Goal: Check status: Check status

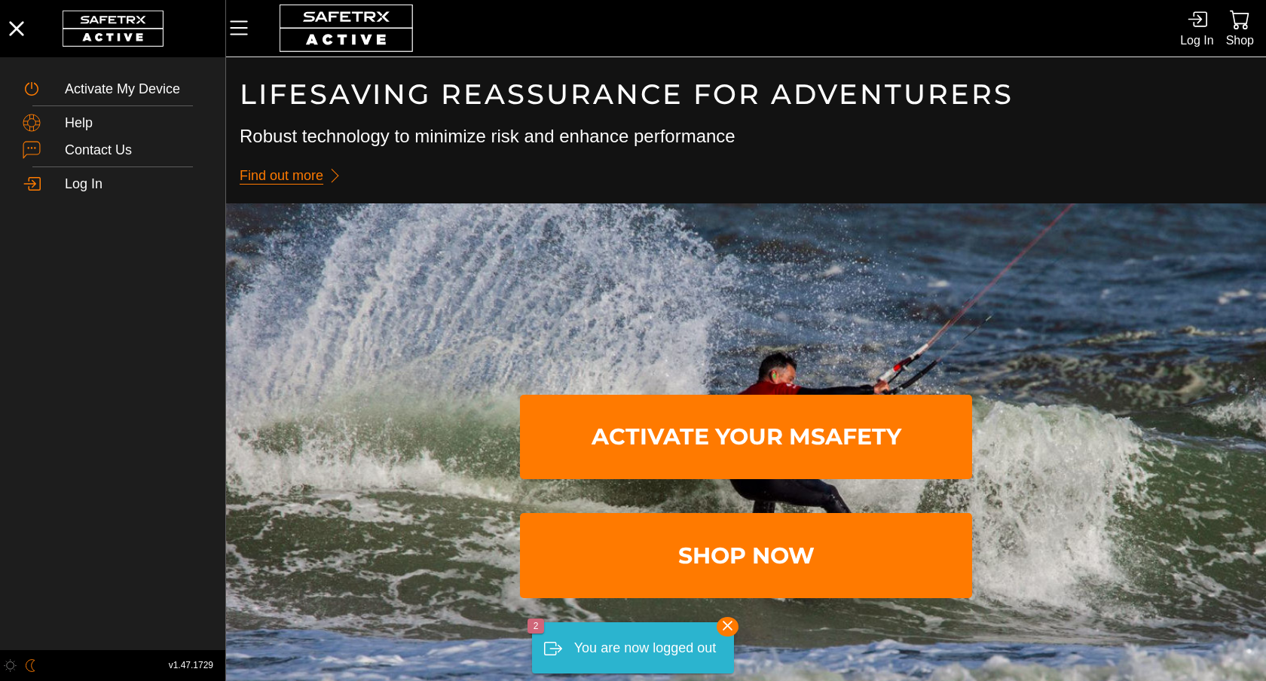
click at [1178, 17] on div at bounding box center [722, 28] width 916 height 57
click at [1201, 29] on icon at bounding box center [1197, 19] width 20 height 20
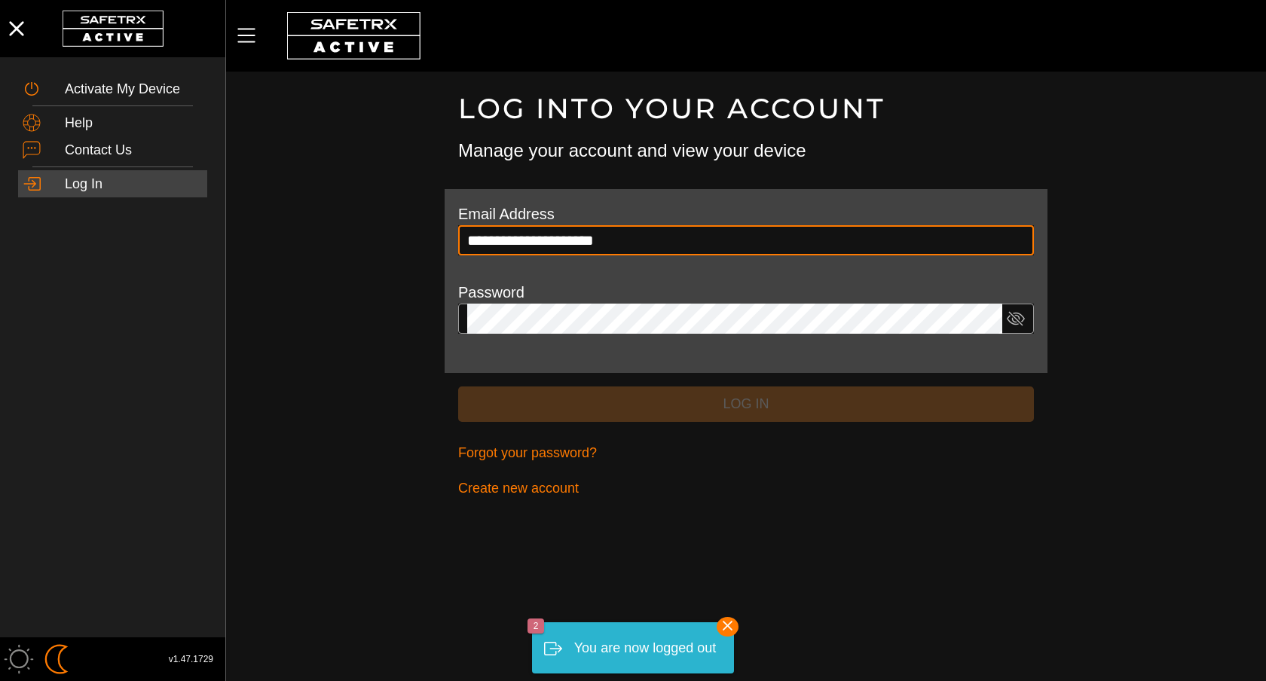
type input "**********"
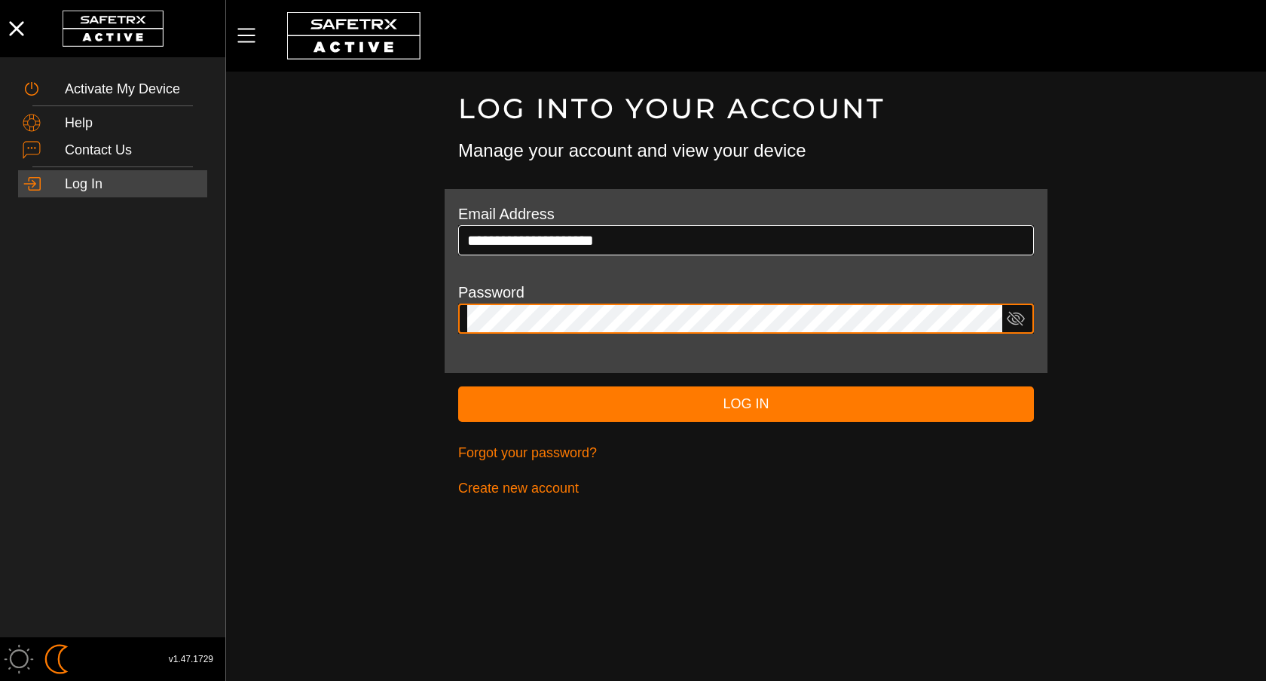
click at [458, 387] on button "Log In" at bounding box center [746, 404] width 576 height 35
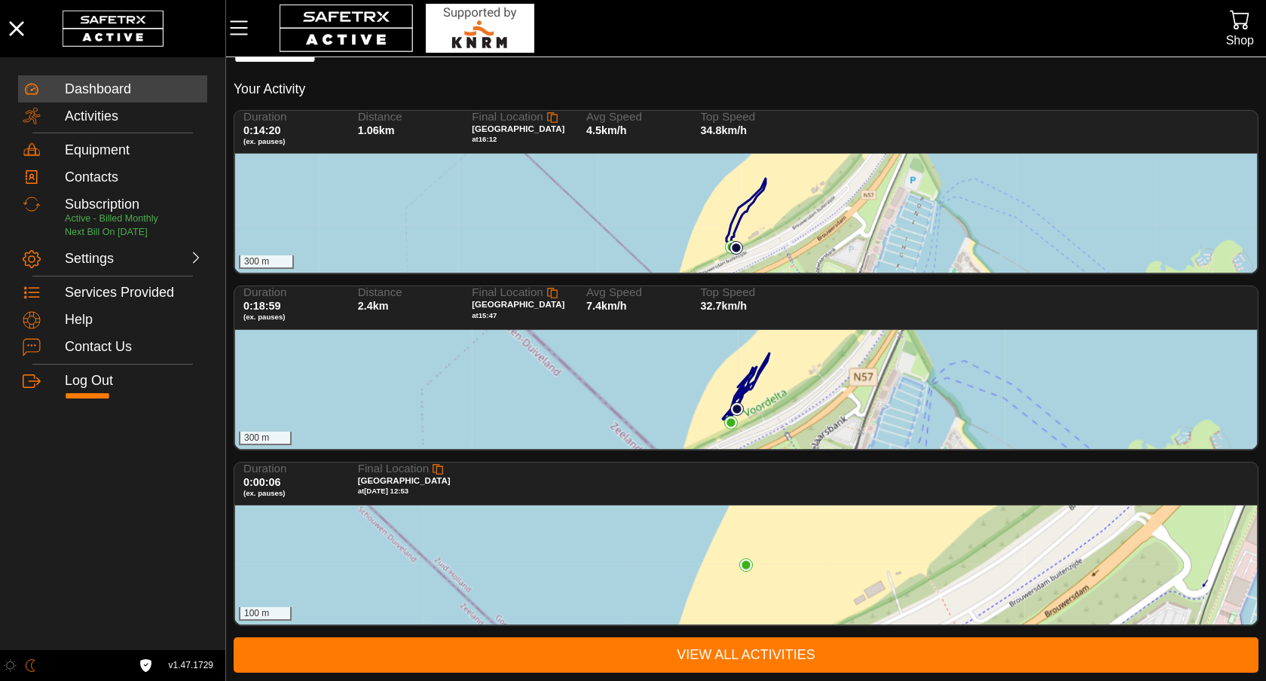
scroll to position [32, 0]
click at [619, 393] on div "300 m" at bounding box center [746, 389] width 1022 height 119
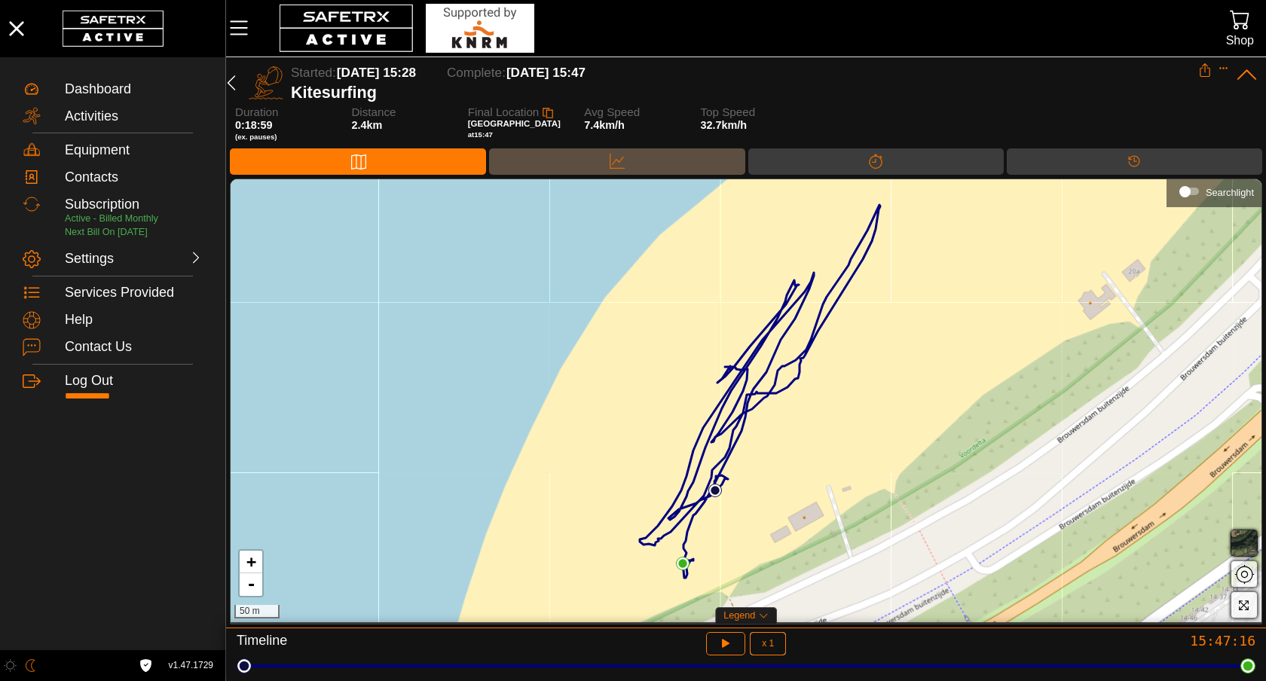
click at [669, 166] on div "Data" at bounding box center [616, 161] width 255 height 26
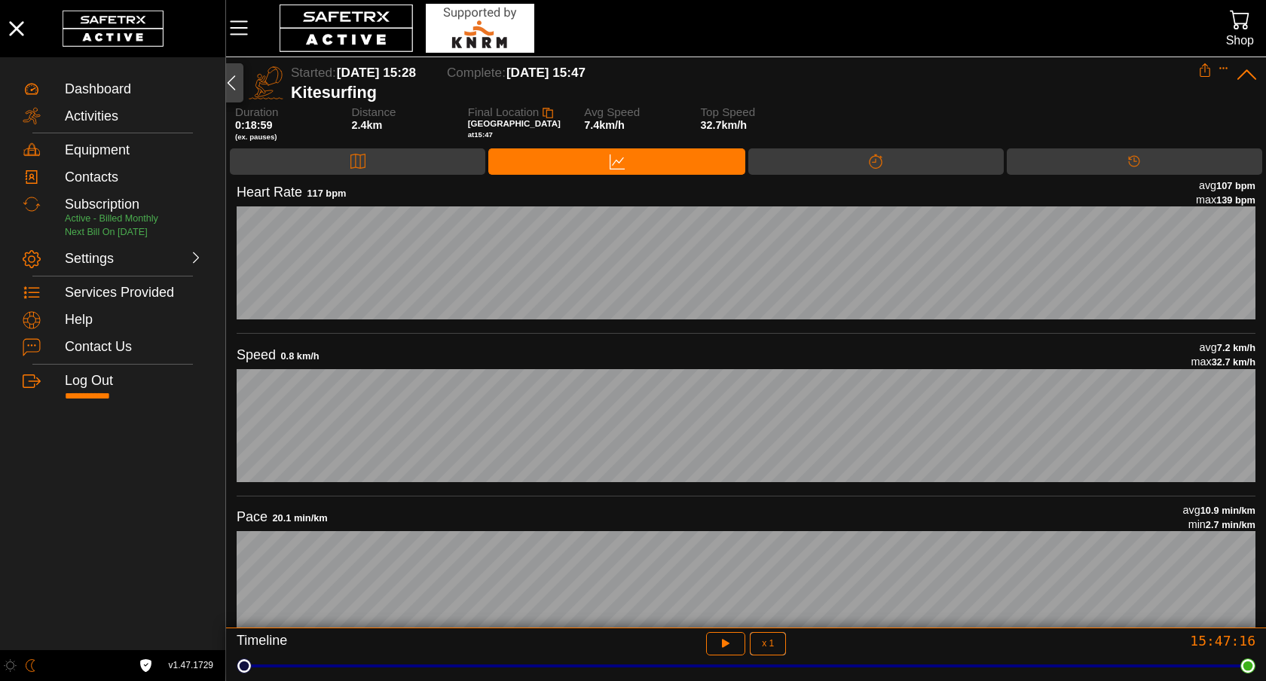
click at [235, 89] on icon "button" at bounding box center [231, 83] width 18 height 18
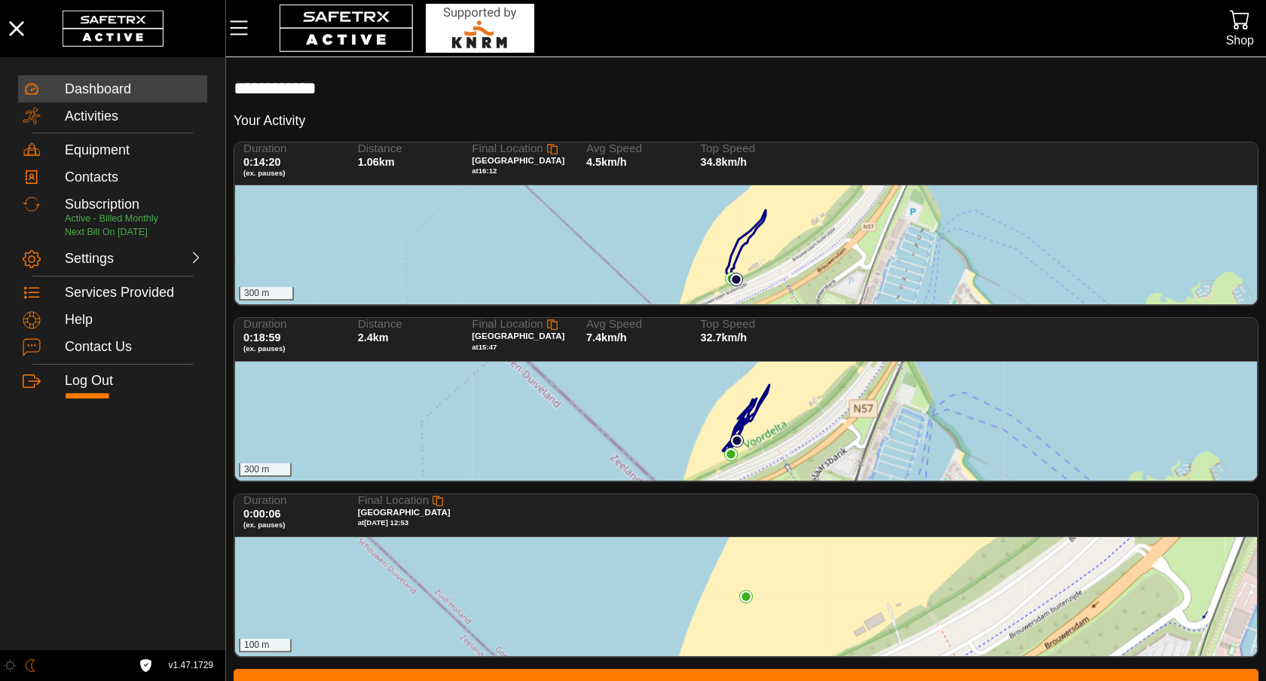
click at [482, 222] on div "300 m" at bounding box center [746, 244] width 1022 height 119
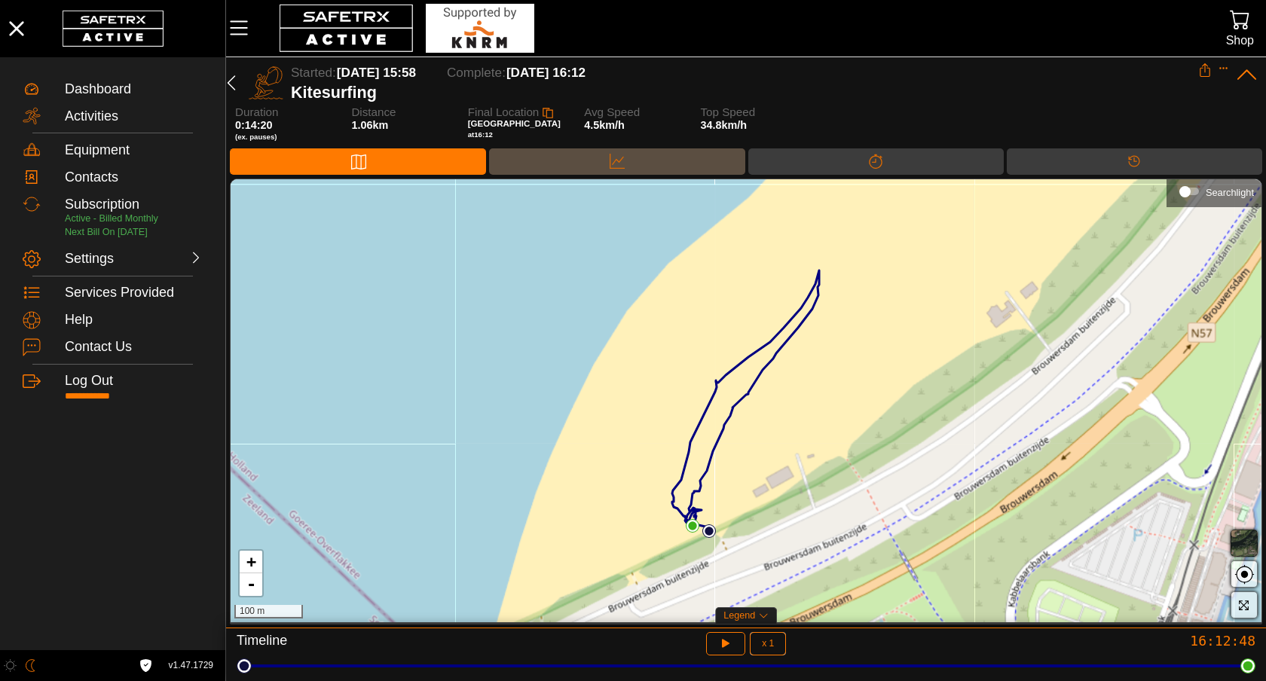
click at [608, 157] on div "Data" at bounding box center [617, 161] width 30 height 23
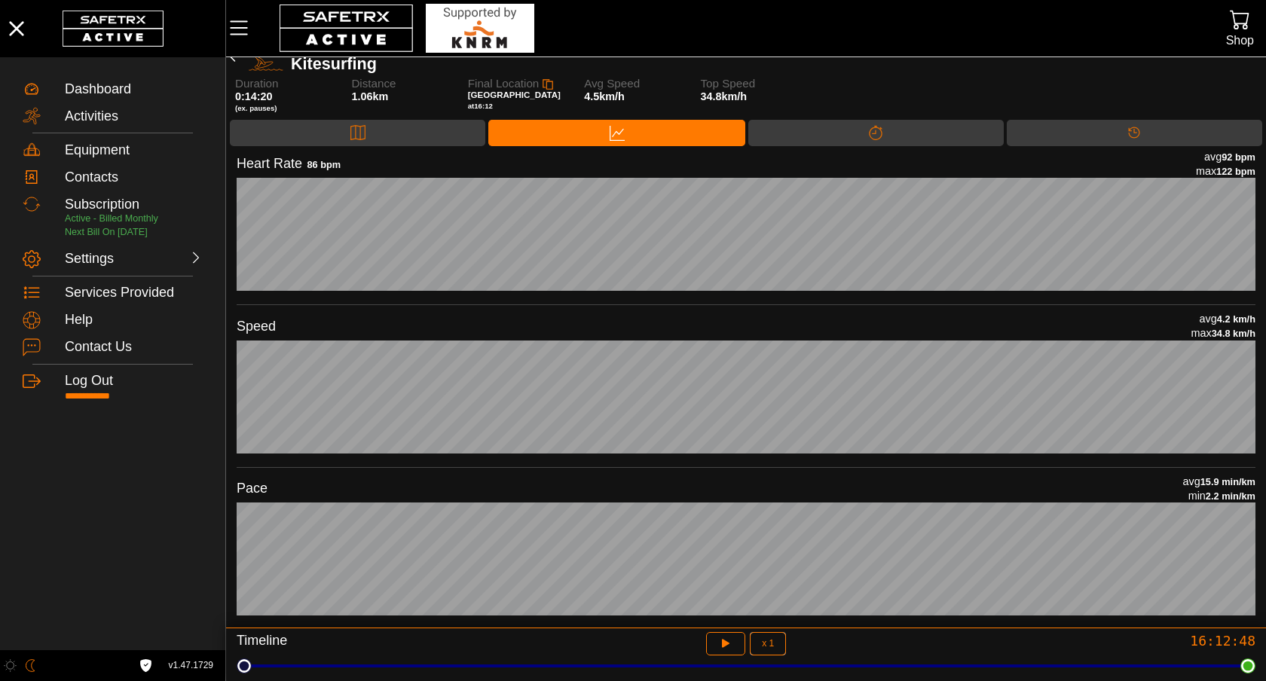
scroll to position [30, 0]
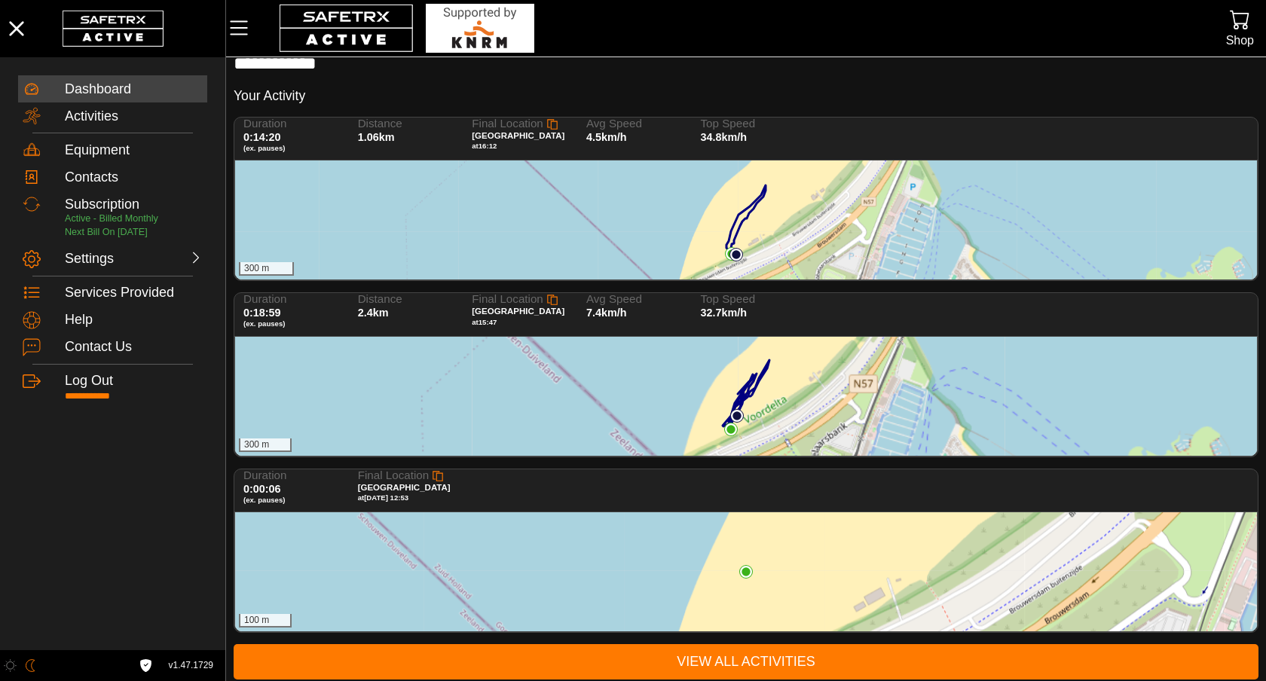
scroll to position [32, 0]
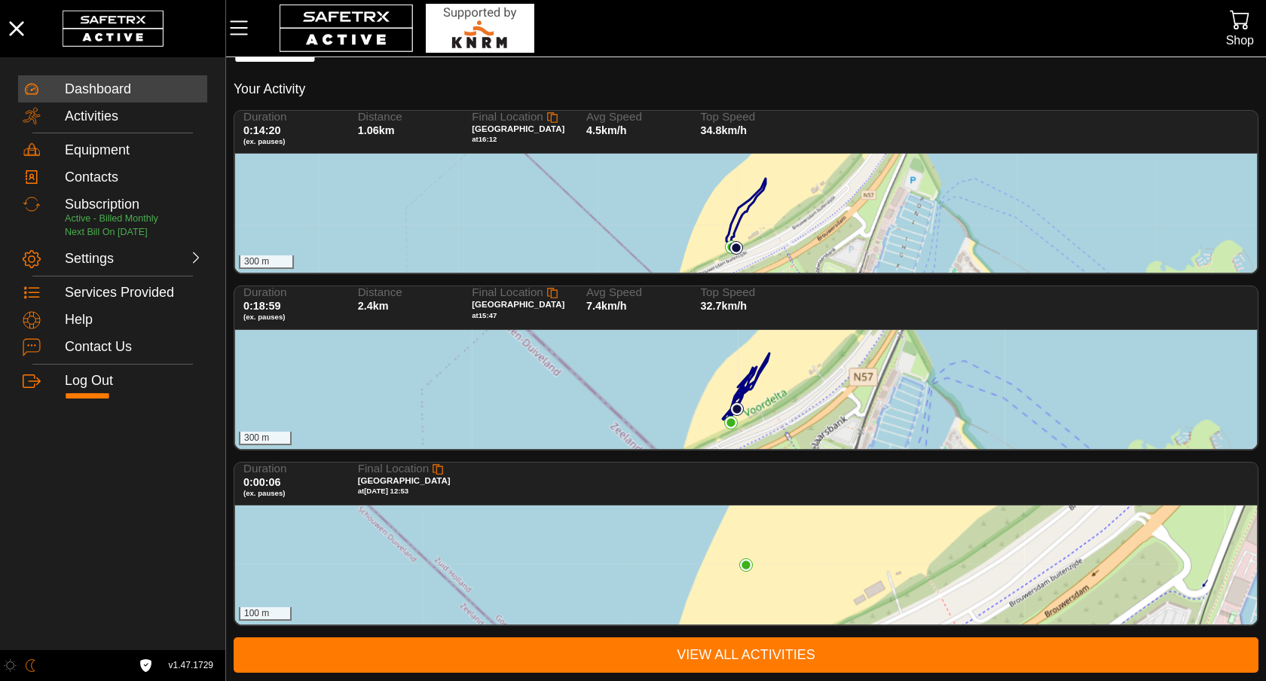
click at [532, 385] on div "300 m" at bounding box center [746, 389] width 1022 height 119
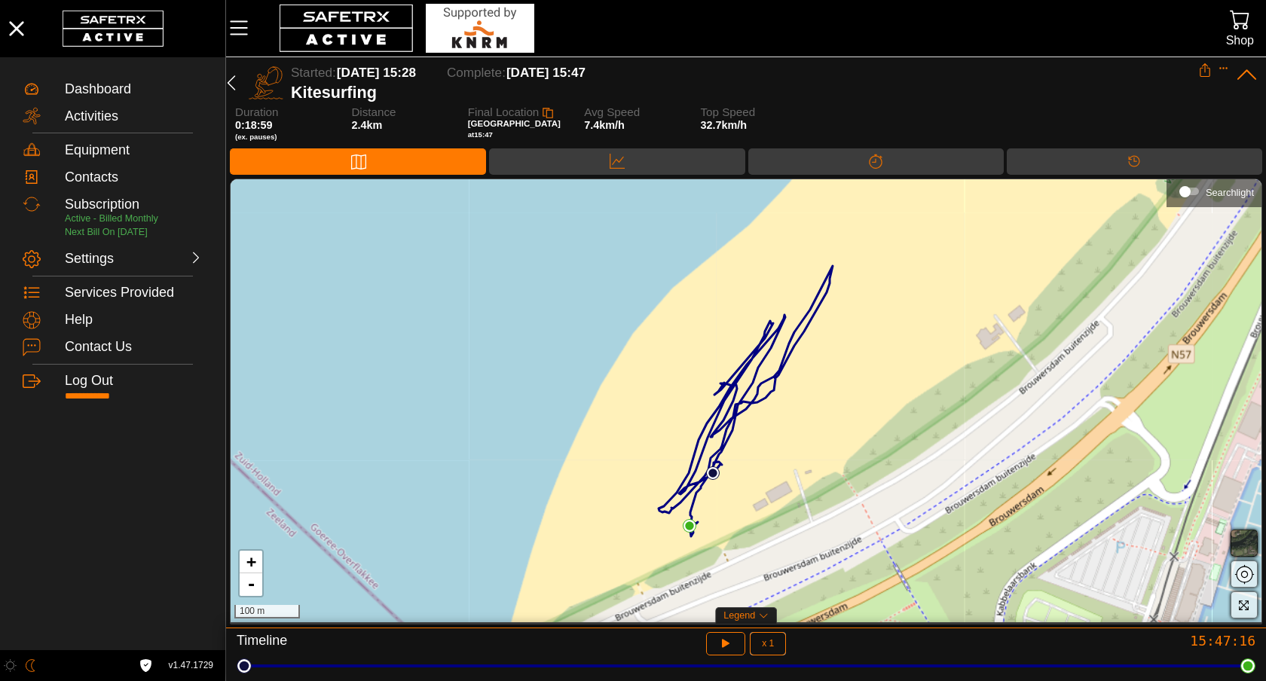
click at [1236, 542] on span "button" at bounding box center [1244, 543] width 18 height 18
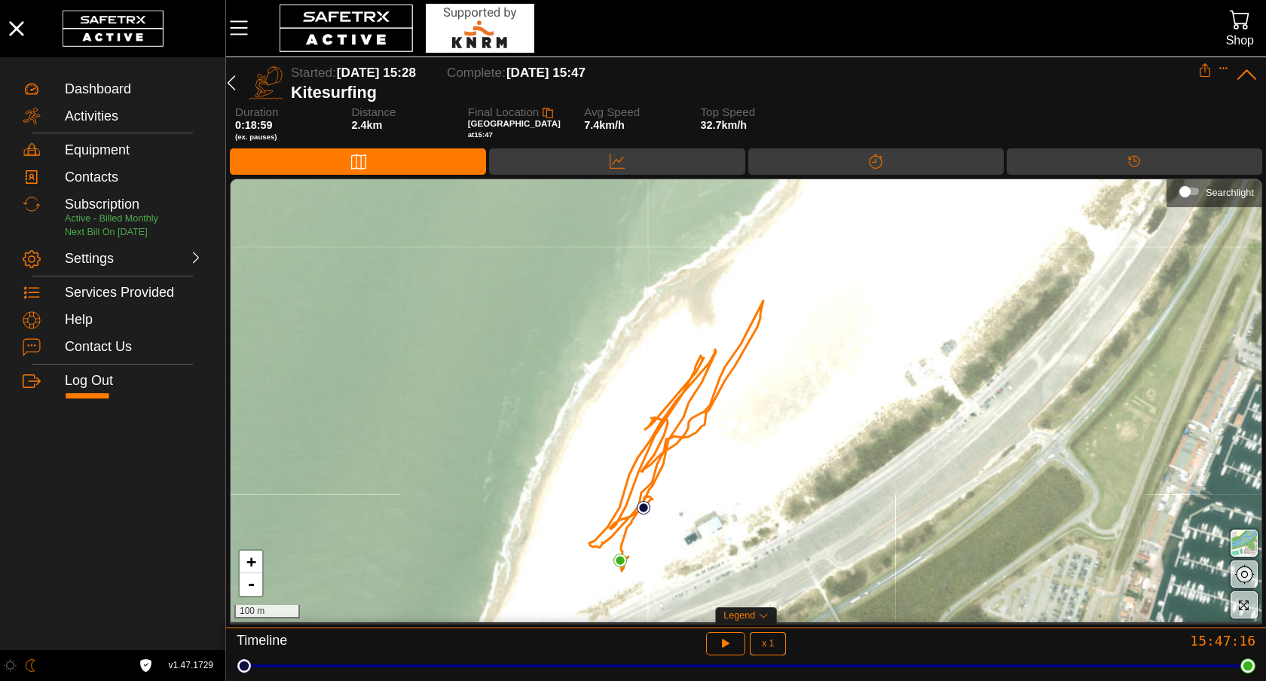
drag, startPoint x: 860, startPoint y: 346, endPoint x: 791, endPoint y: 380, distance: 77.5
click at [791, 380] on div "+ - 100 m" at bounding box center [746, 400] width 1031 height 443
click at [726, 646] on icon "button" at bounding box center [723, 642] width 11 height 12
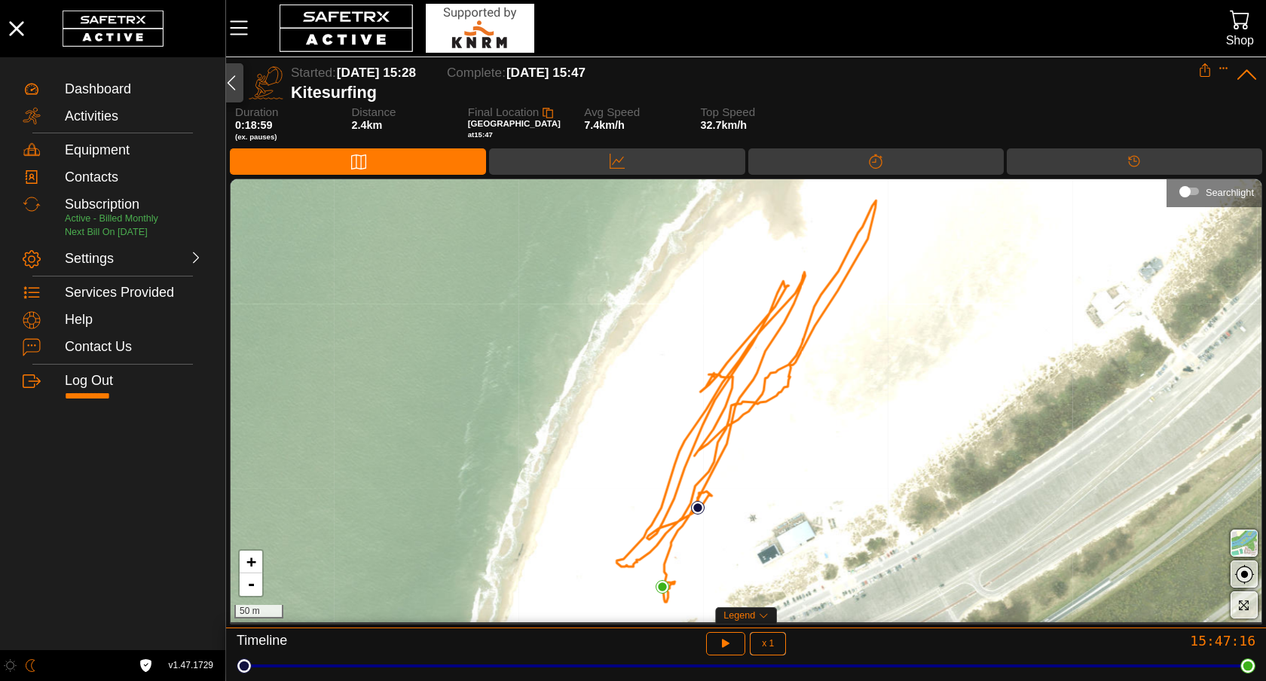
click at [233, 87] on icon "button" at bounding box center [232, 82] width 8 height 15
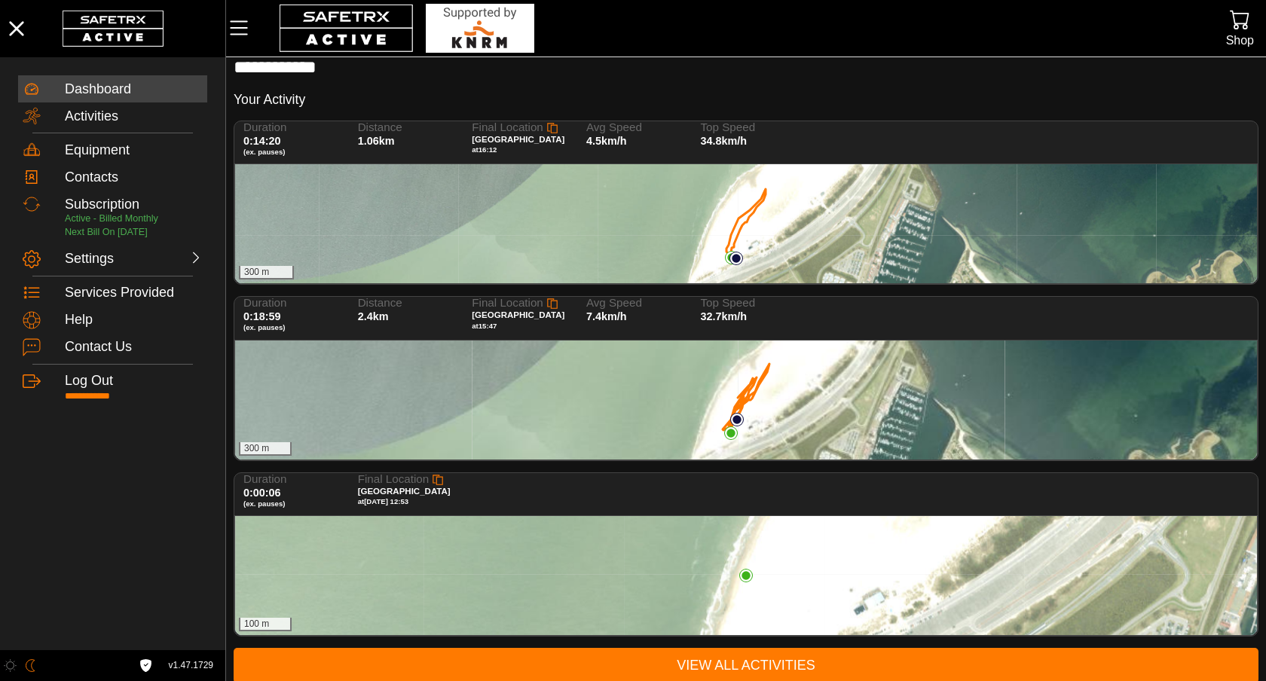
scroll to position [32, 0]
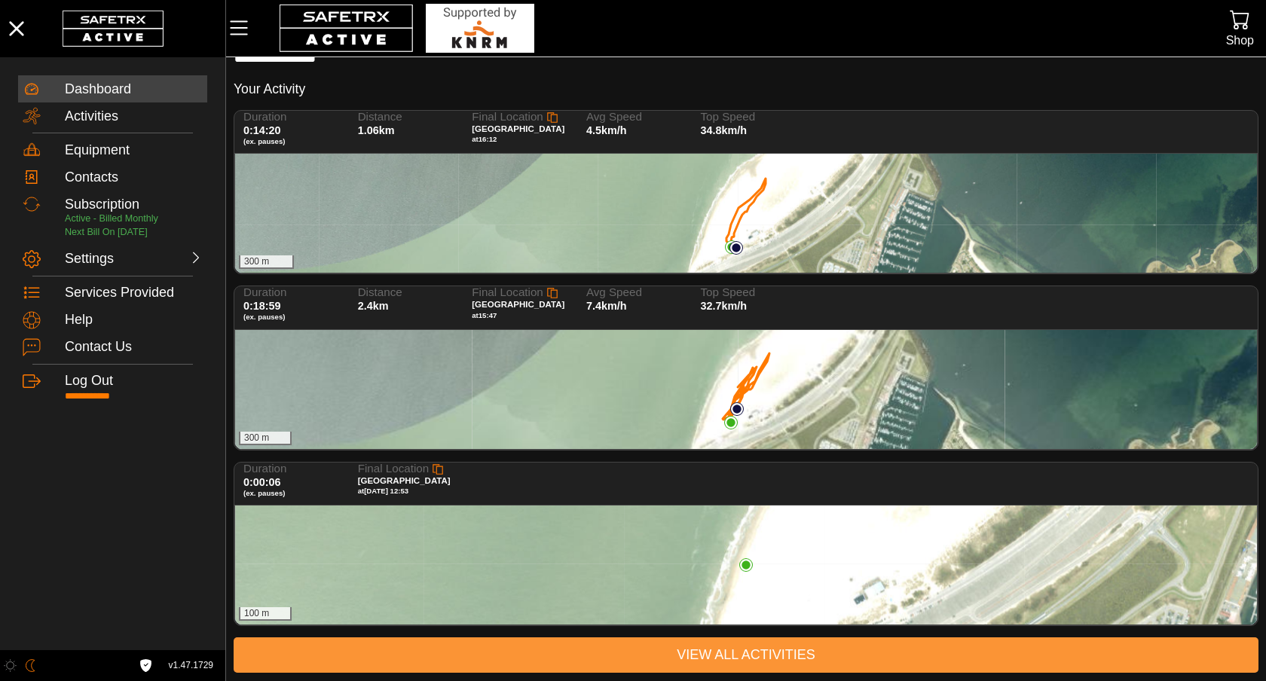
click at [703, 656] on span "View All Activities" at bounding box center [746, 654] width 1001 height 23
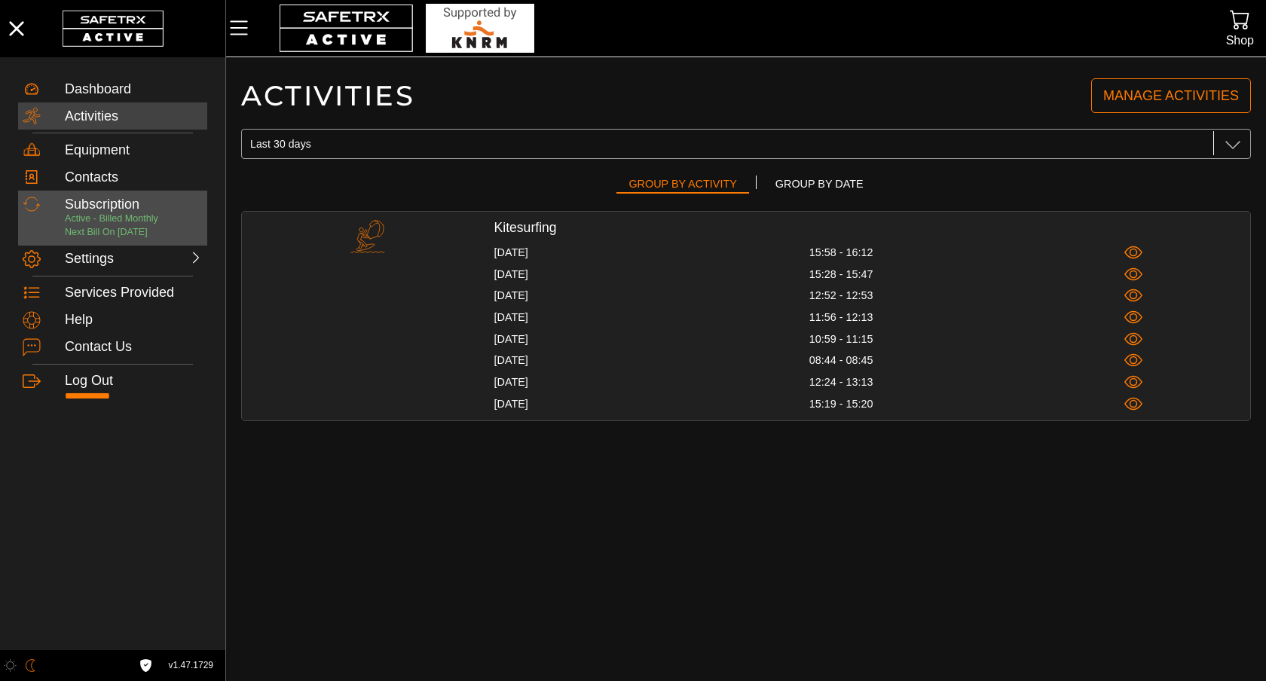
click at [133, 210] on div "Subscription" at bounding box center [134, 205] width 138 height 17
